Goal: Find specific page/section: Find specific page/section

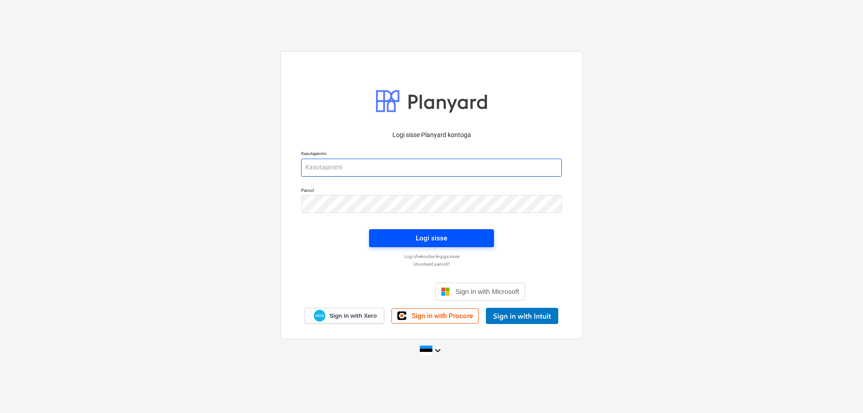
type input "[EMAIL_ADDRESS][DOMAIN_NAME]"
click at [414, 238] on span "Logi sisse" at bounding box center [431, 238] width 103 height 12
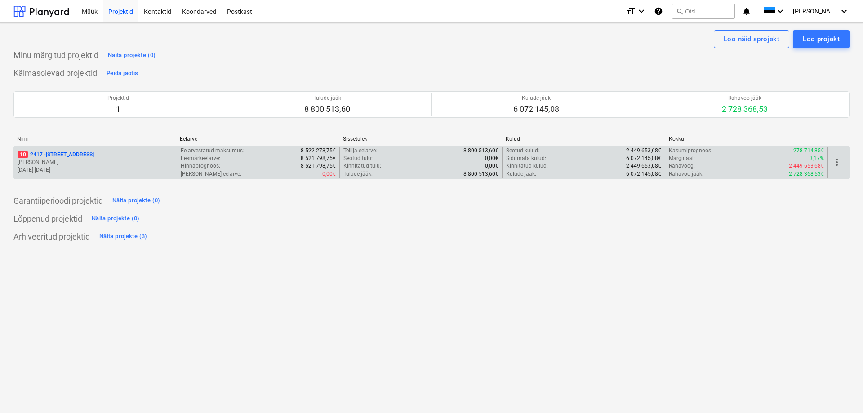
click at [38, 155] on p "10 [STREET_ADDRESS]" at bounding box center [56, 155] width 76 height 8
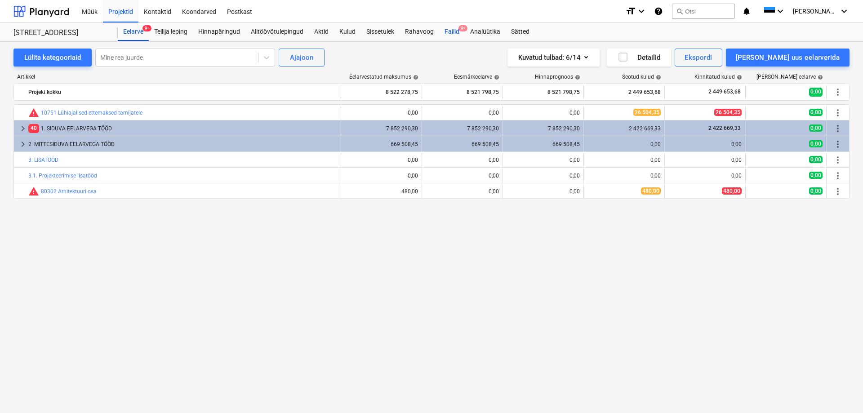
click at [453, 31] on div "Failid 9+" at bounding box center [452, 32] width 26 height 18
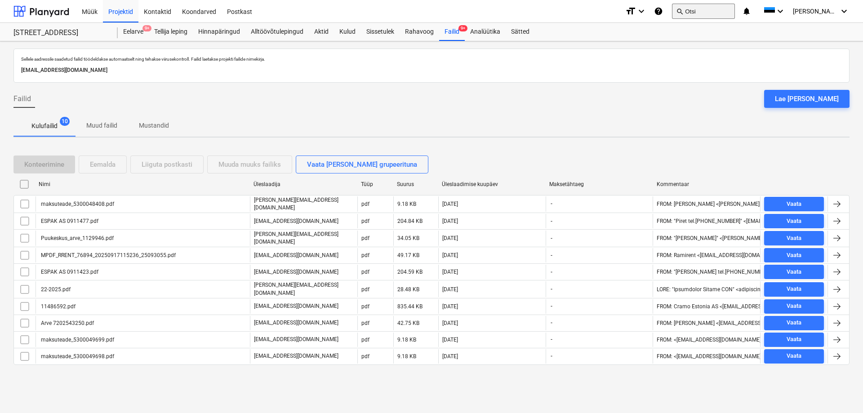
click at [713, 11] on button "search Otsi" at bounding box center [703, 11] width 63 height 15
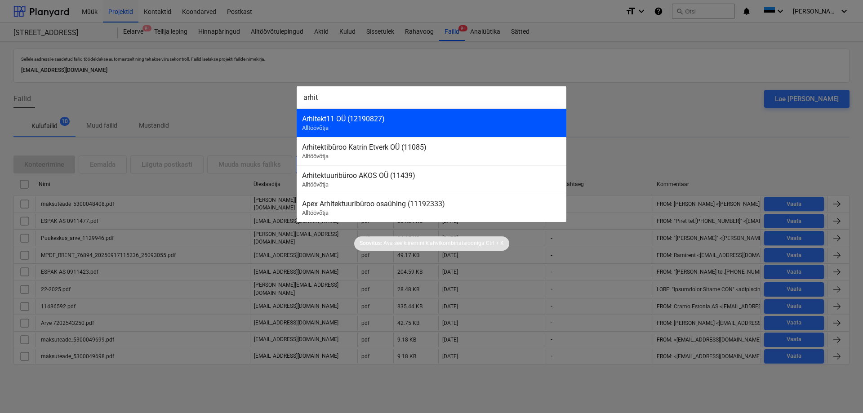
type input "arhit"
click at [402, 119] on div "Arhitekt11 OÜ (12190827)" at bounding box center [431, 119] width 259 height 9
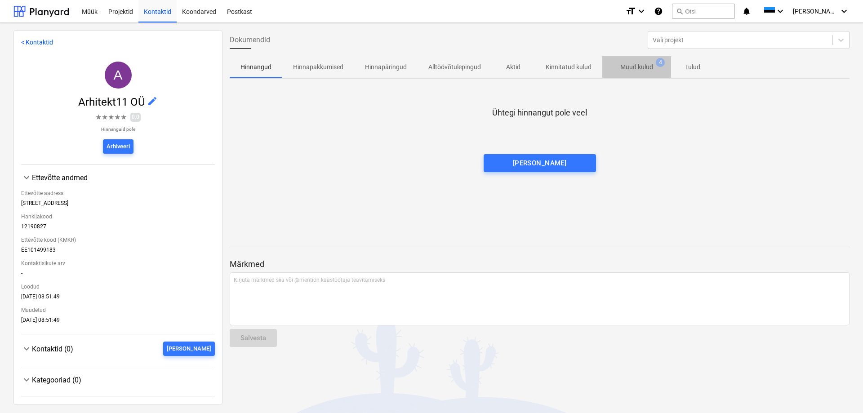
click at [652, 63] on span "Muud kulud 4" at bounding box center [636, 66] width 47 height 9
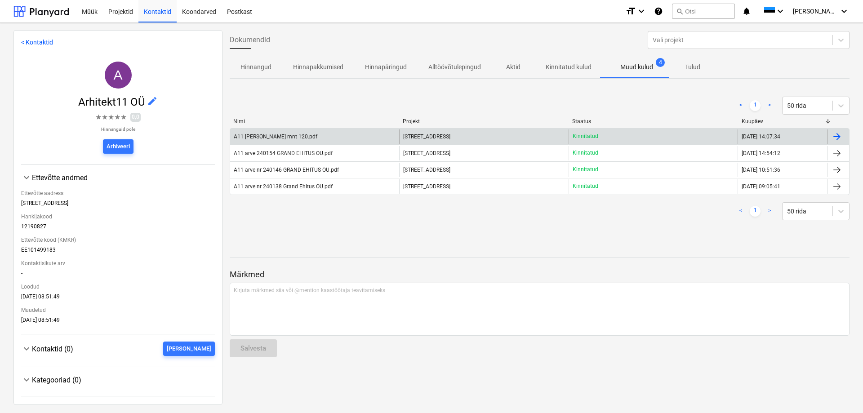
click at [263, 134] on div "A11 [PERSON_NAME] mnt 120.pdf" at bounding box center [276, 137] width 84 height 6
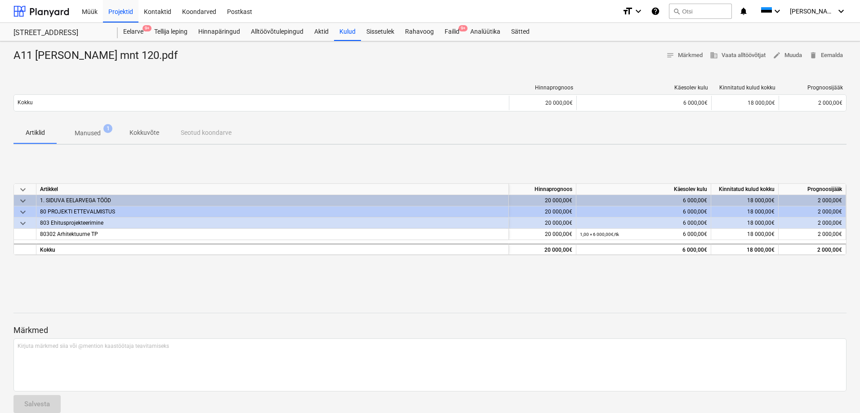
click at [77, 130] on p "Manused" at bounding box center [88, 133] width 26 height 9
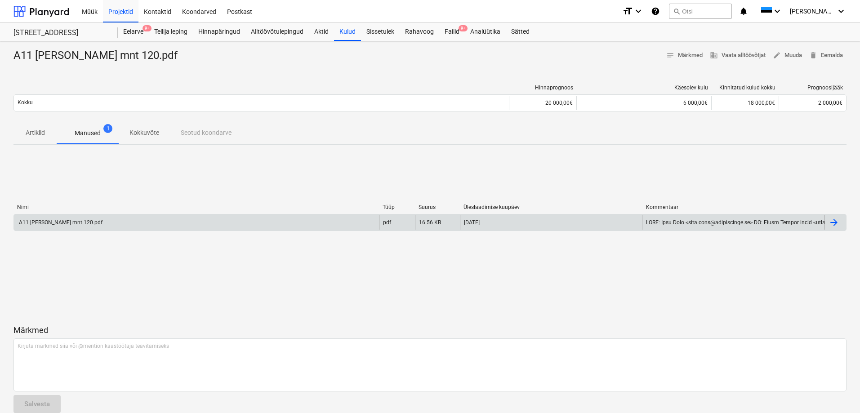
click at [56, 222] on div "A11 [PERSON_NAME] mnt 120.pdf" at bounding box center [60, 222] width 85 height 6
click at [261, 76] on div "A11 [PERSON_NAME] mnt 120.pdf notes Märkmed business Vaata alltöövõtjat edit Mu…" at bounding box center [430, 234] width 860 height 386
